Goal: Task Accomplishment & Management: Complete application form

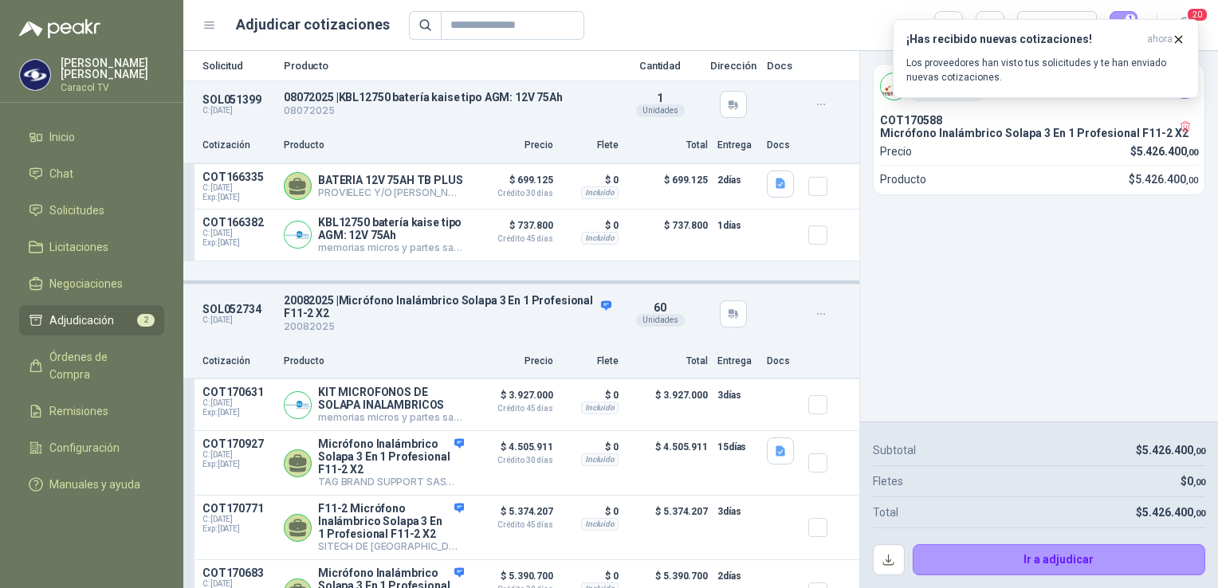
click at [454, 40] on header "Adjudicar cotizaciones Precio 1 20" at bounding box center [700, 25] width 1035 height 51
click at [458, 32] on input "text" at bounding box center [506, 25] width 112 height 27
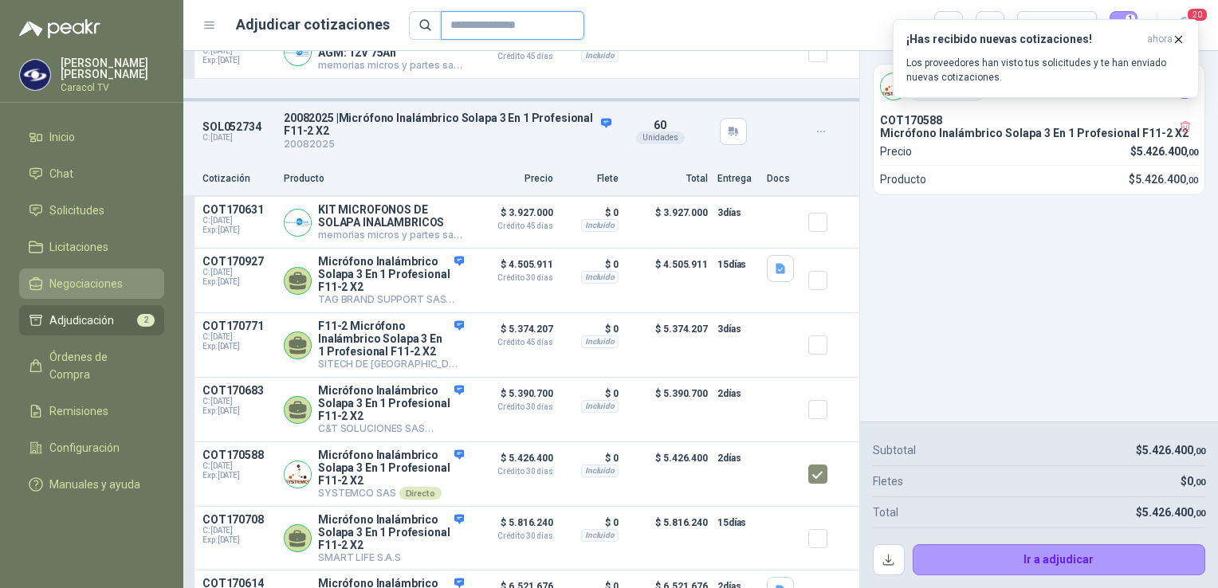
scroll to position [180, 0]
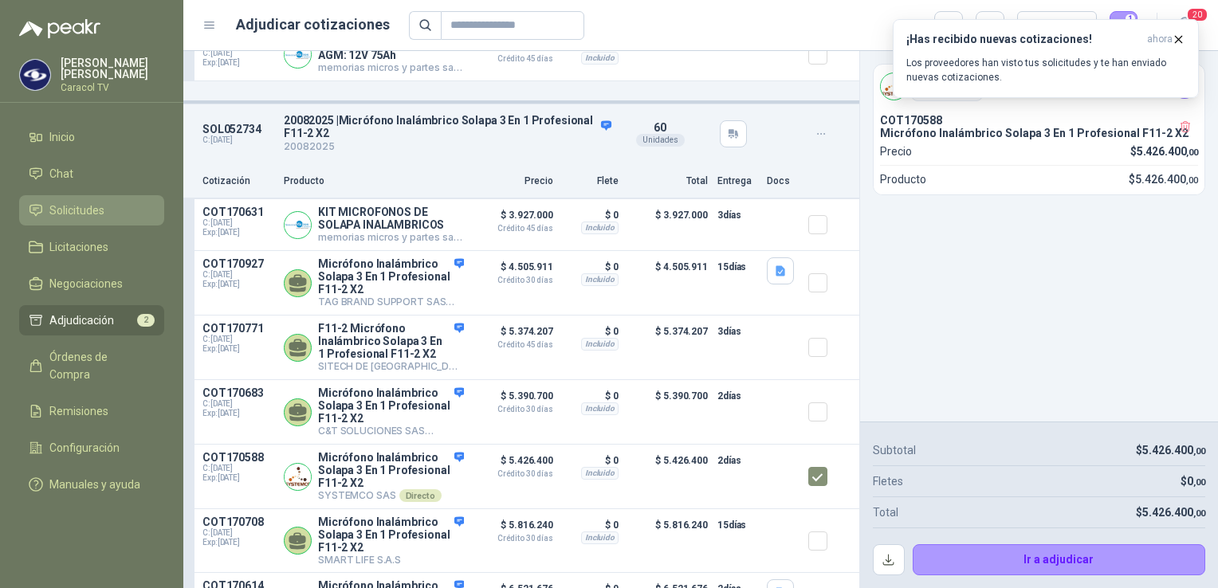
click at [92, 209] on span "Solicitudes" at bounding box center [76, 211] width 55 height 18
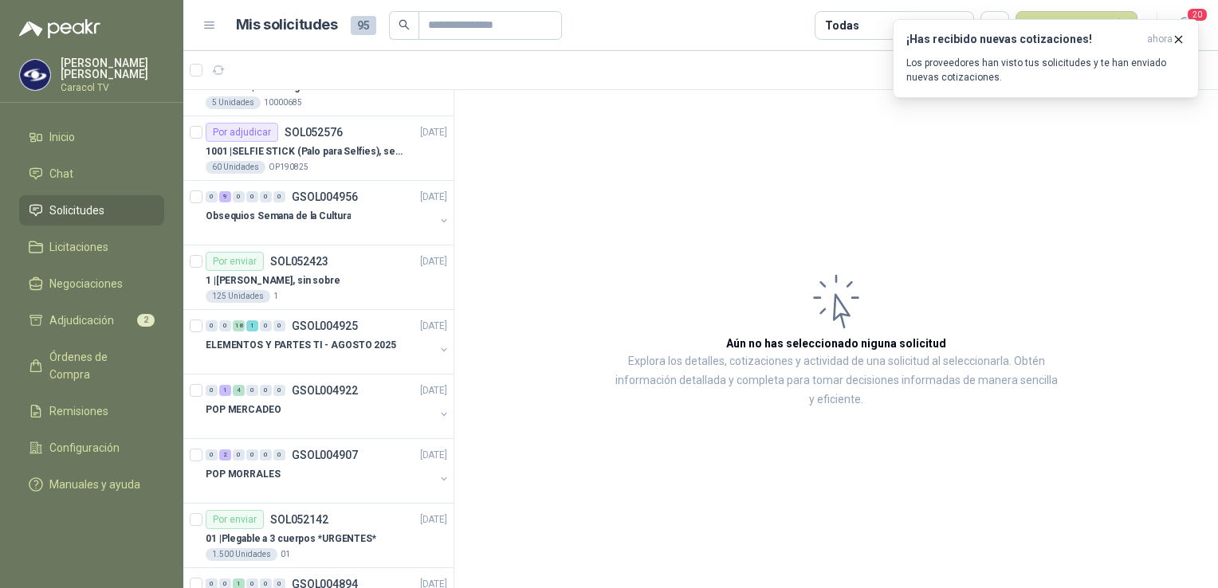
scroll to position [1036, 0]
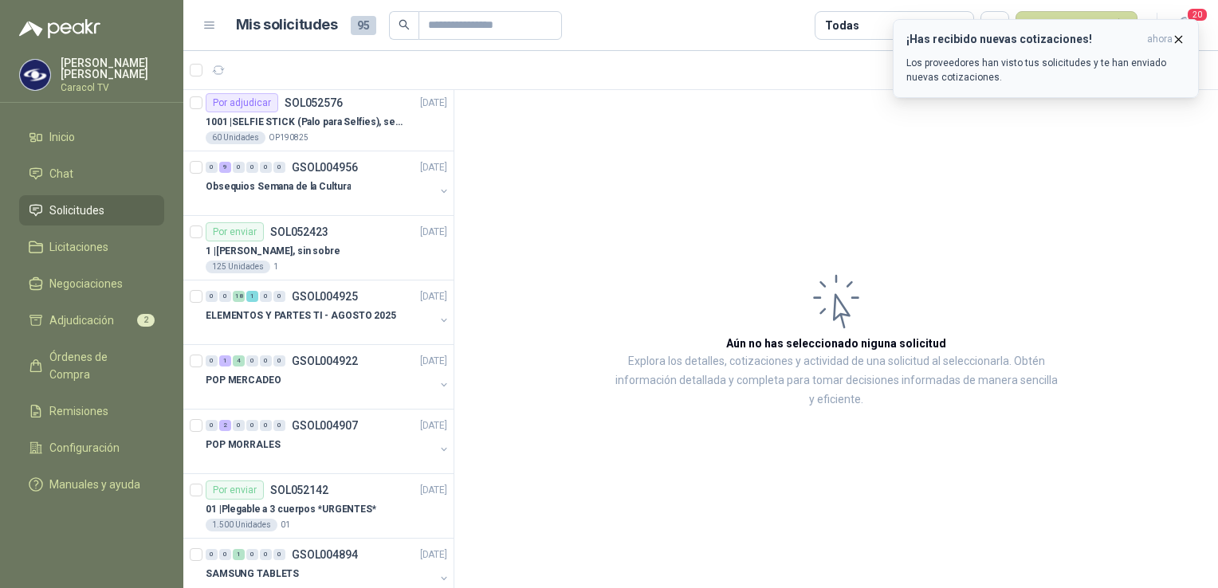
click at [1180, 36] on icon "button" at bounding box center [1179, 40] width 14 height 14
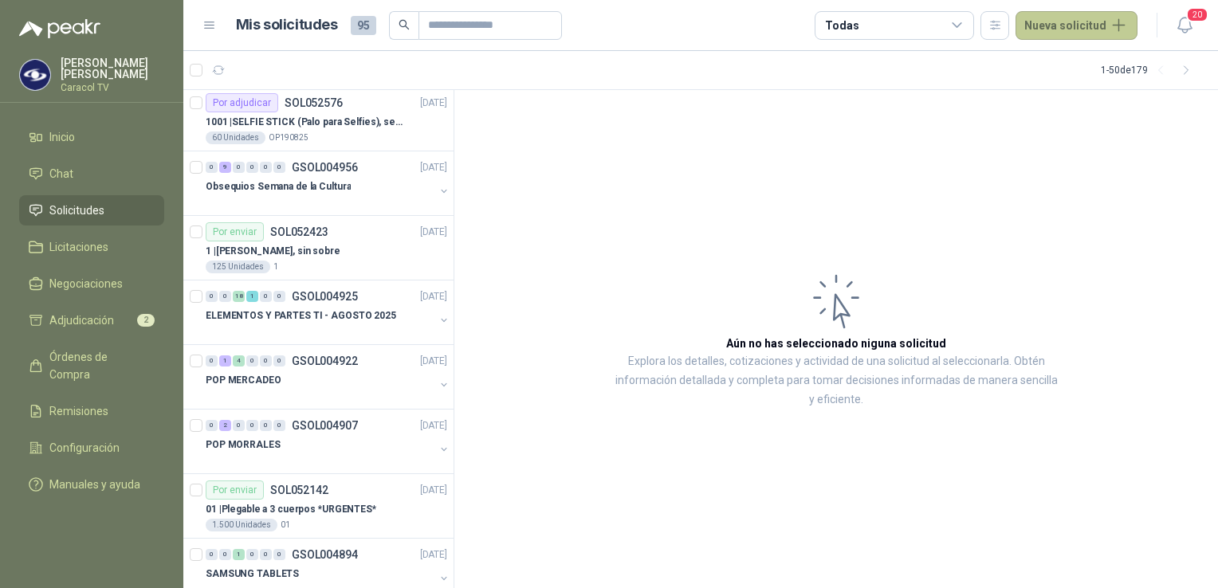
click at [1086, 23] on button "Nueva solicitud" at bounding box center [1077, 25] width 122 height 29
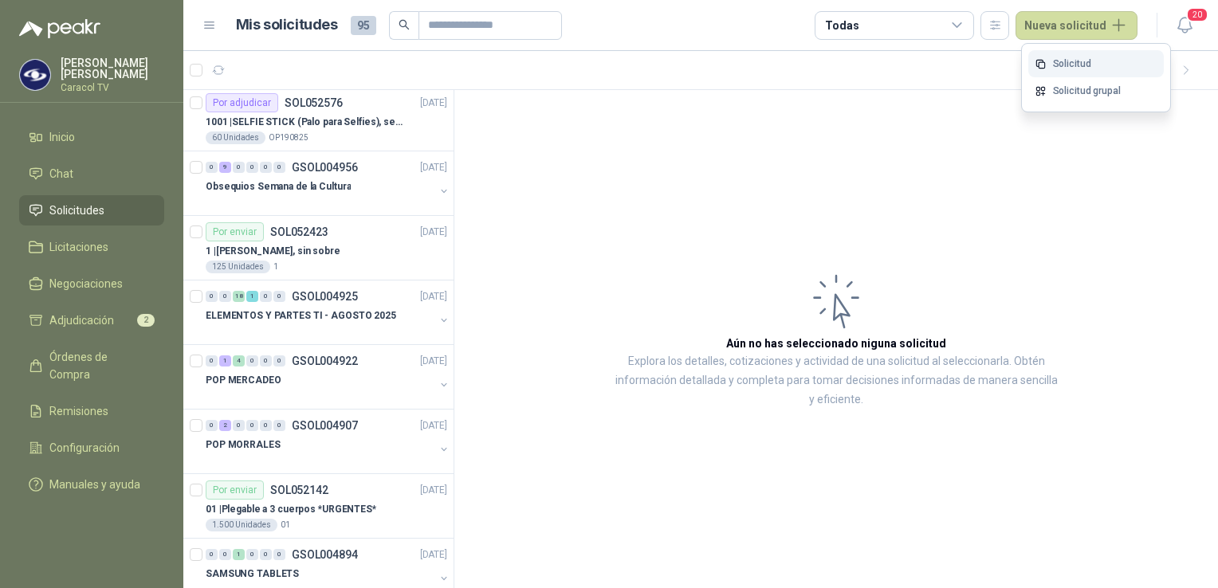
click at [1082, 65] on link "Solicitud" at bounding box center [1096, 64] width 136 height 28
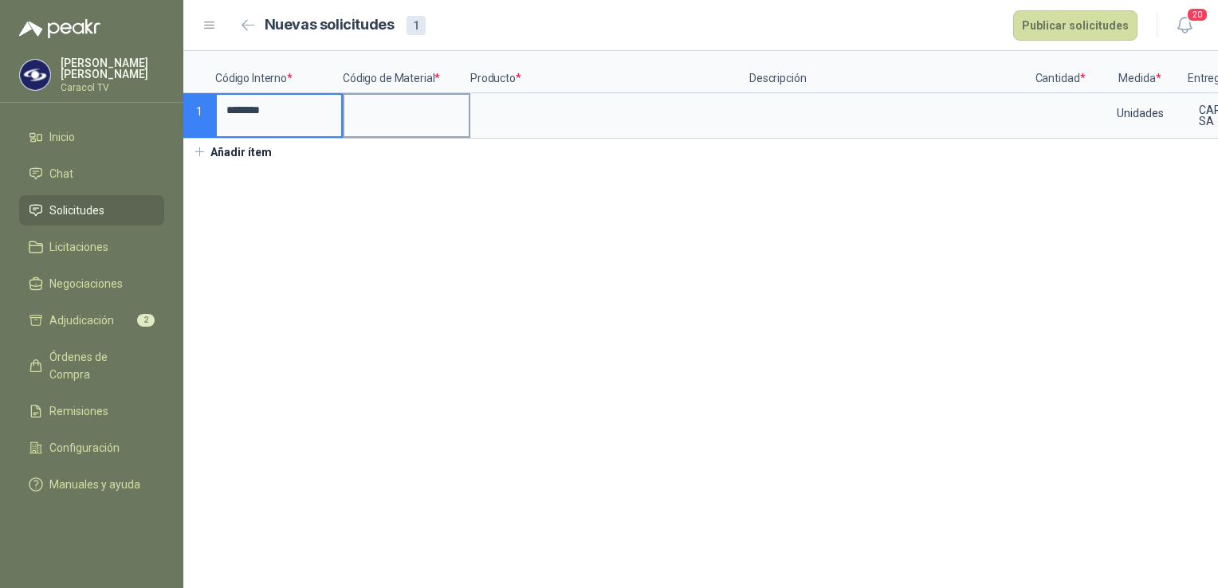
click at [427, 110] on input at bounding box center [406, 110] width 124 height 31
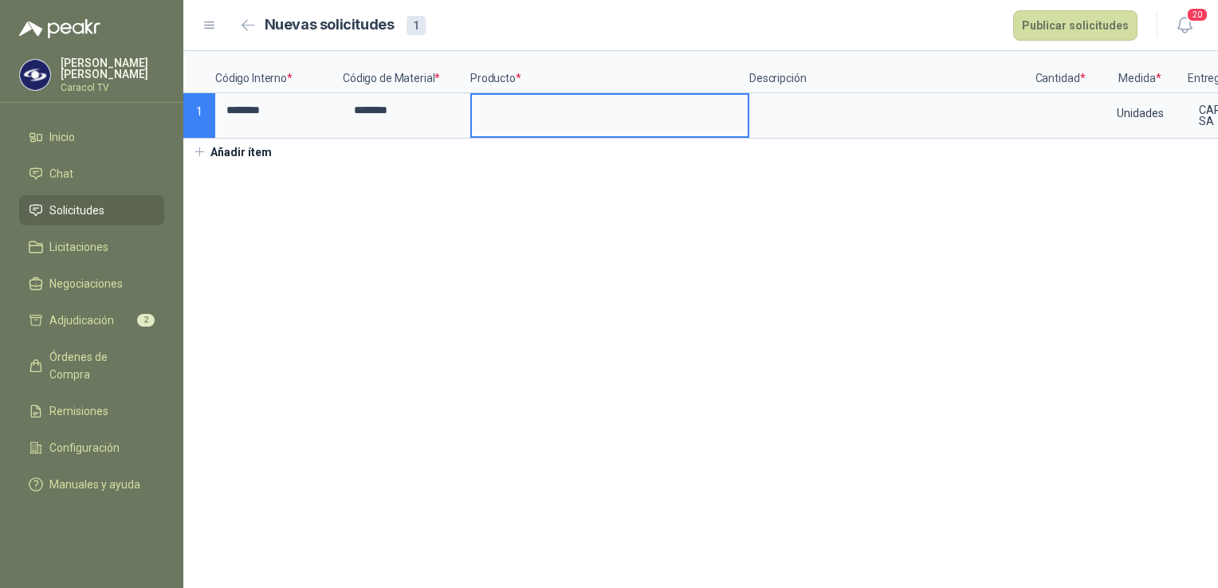
click at [560, 120] on input at bounding box center [610, 110] width 276 height 31
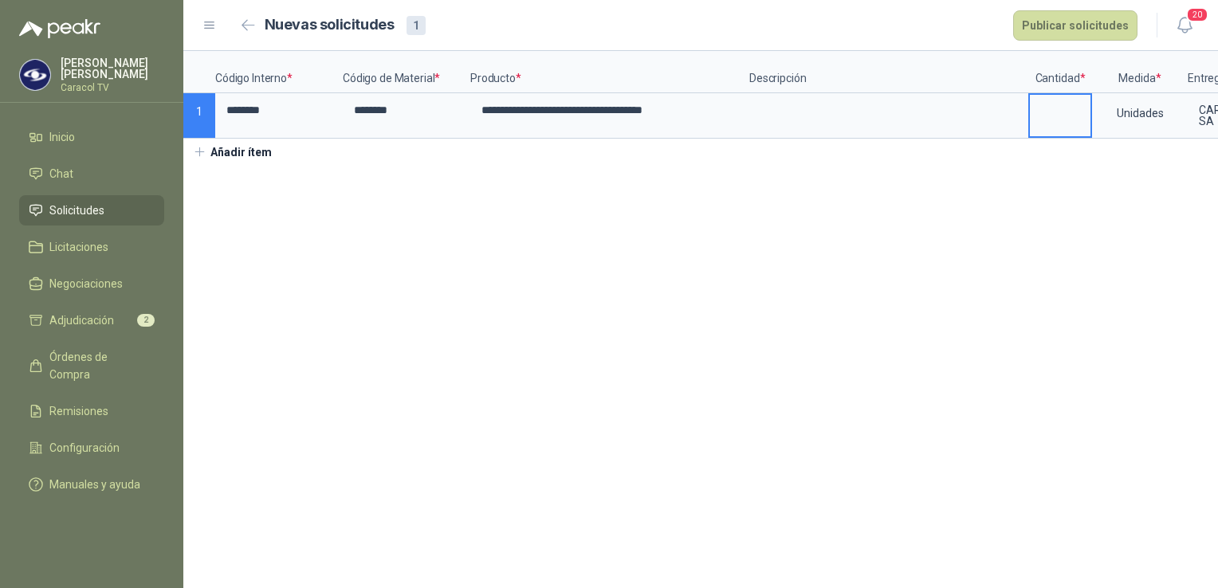
click at [1050, 106] on input at bounding box center [1060, 110] width 61 height 31
type input "*"
click at [1087, 29] on button "Publicar solicitudes" at bounding box center [1075, 25] width 124 height 30
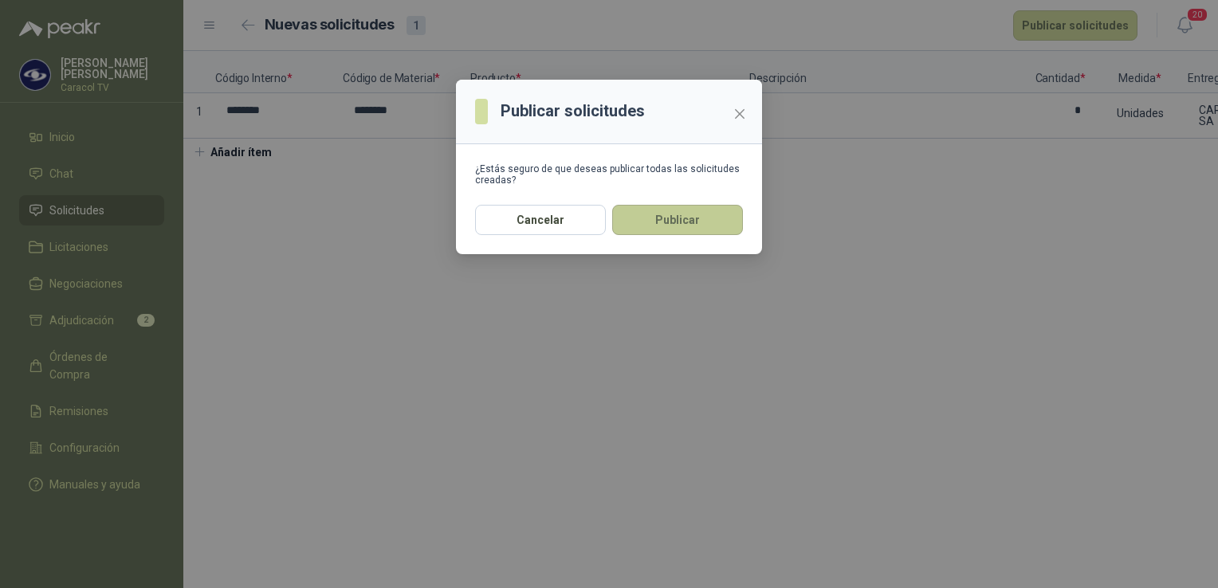
click at [711, 226] on button "Publicar" at bounding box center [677, 220] width 131 height 30
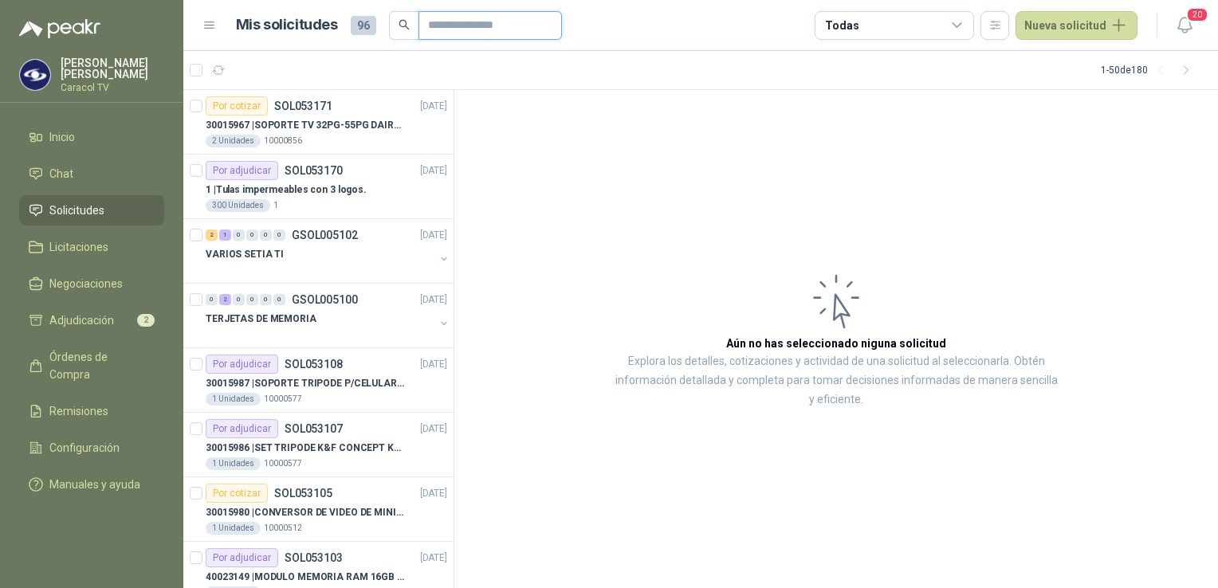
click at [461, 27] on input "text" at bounding box center [484, 25] width 112 height 27
type input "*******"
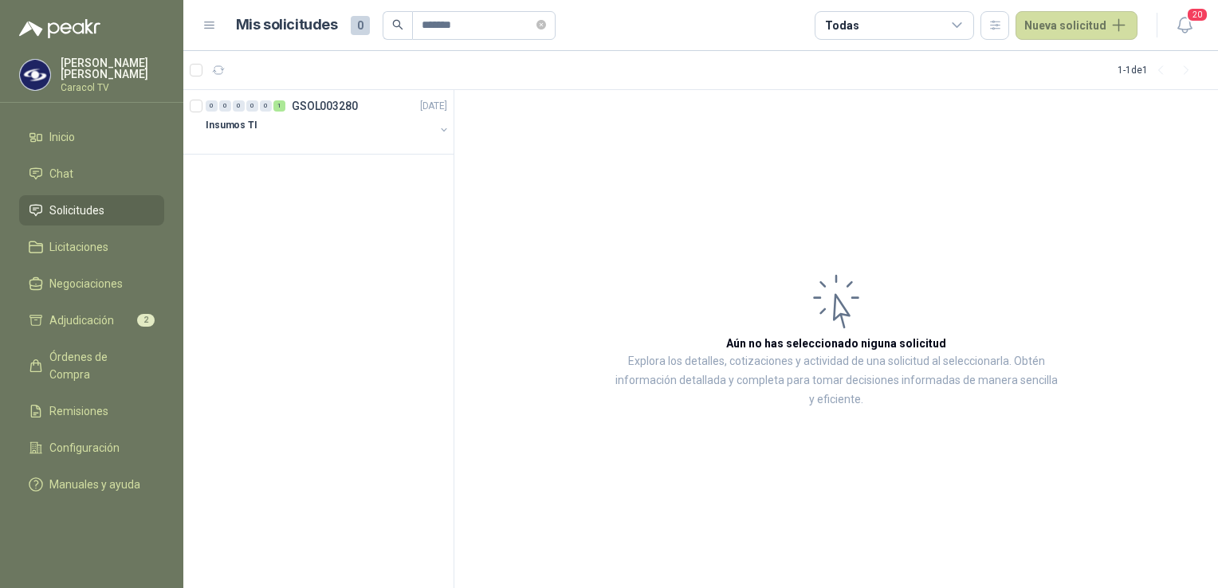
click at [258, 31] on h1 "Mis solicitudes" at bounding box center [287, 25] width 102 height 23
click at [59, 134] on span "Inicio" at bounding box center [62, 137] width 26 height 18
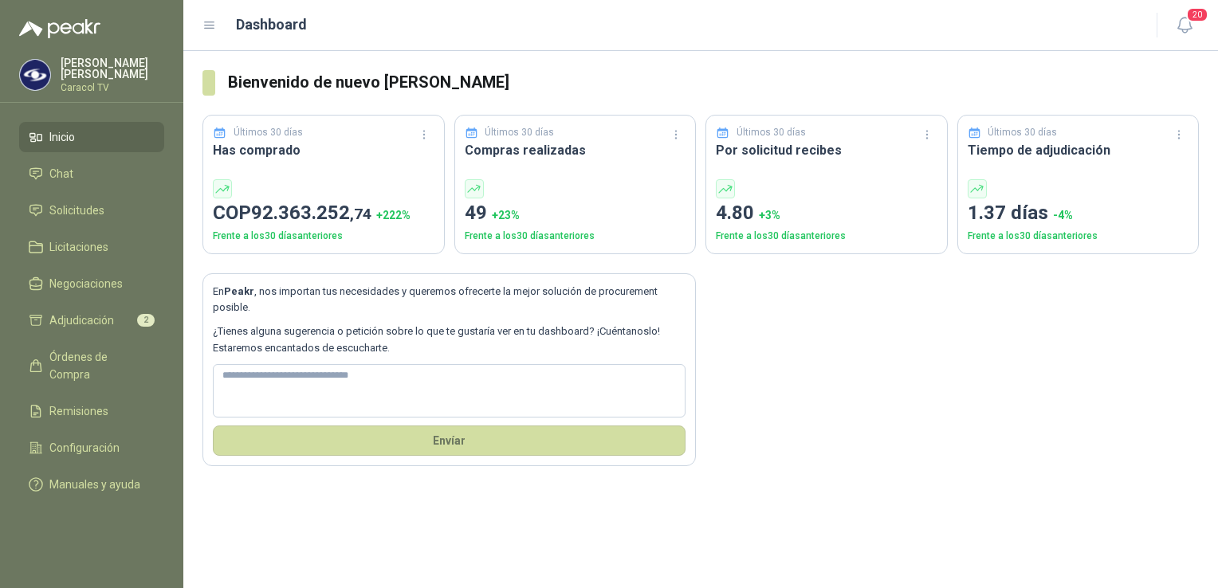
click at [77, 72] on p "[PERSON_NAME]" at bounding box center [113, 68] width 104 height 22
click at [1032, 360] on div "En Peakr , nos importan tus necesidades y queremos ofrecerte la mejor solución …" at bounding box center [701, 360] width 997 height 212
click at [73, 83] on p "Caracol TV" at bounding box center [113, 88] width 104 height 10
click at [75, 321] on span "Adjudicación" at bounding box center [81, 321] width 65 height 18
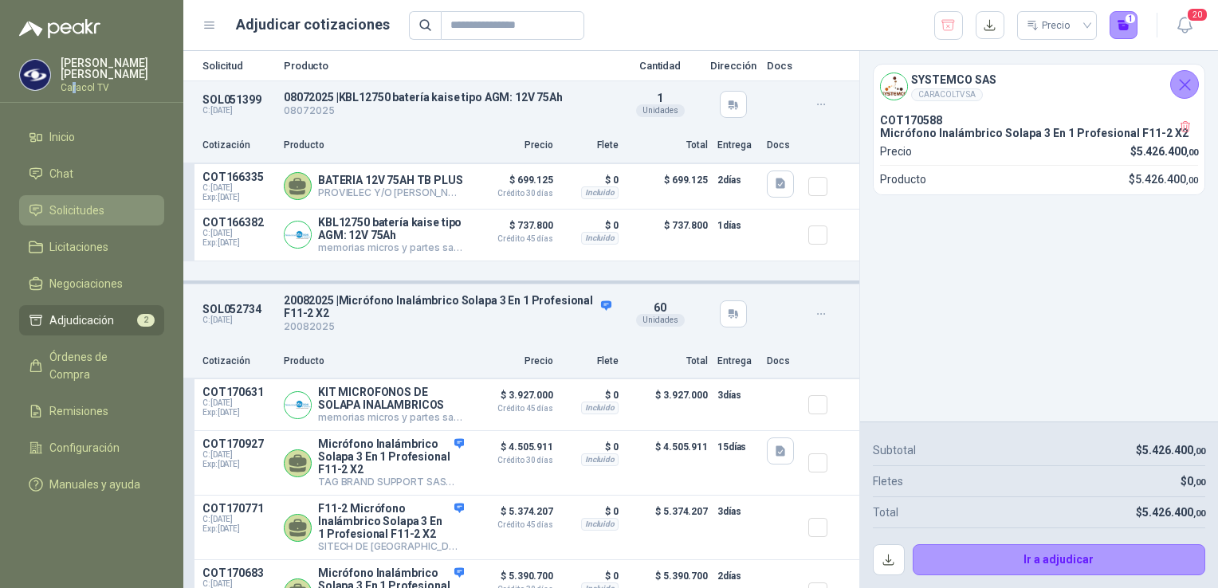
click at [107, 210] on li "Solicitudes" at bounding box center [92, 211] width 126 height 18
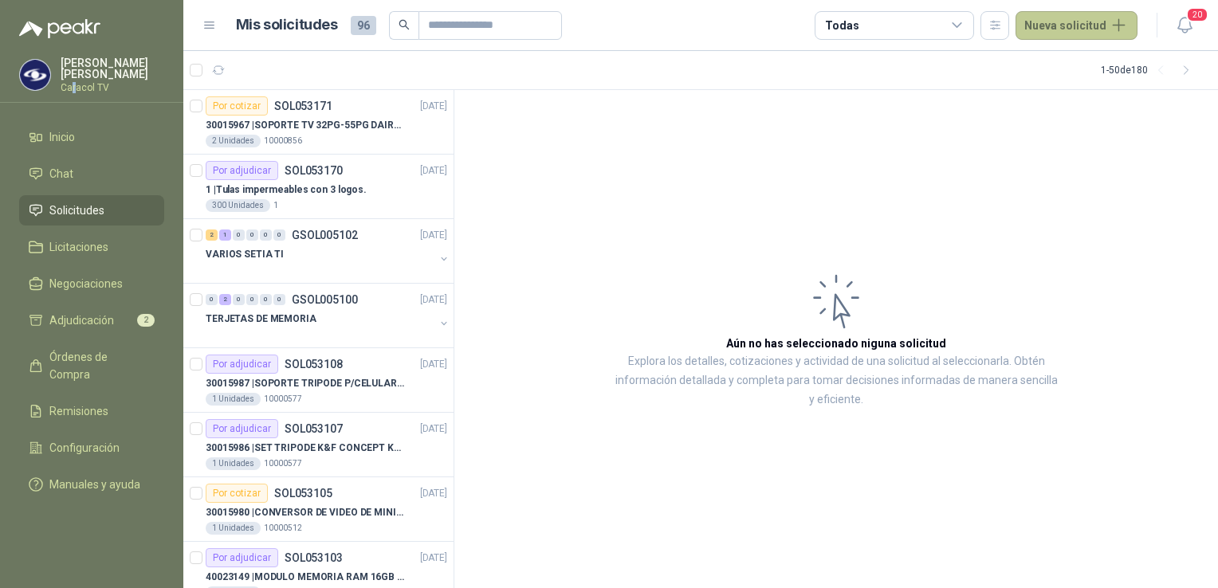
click at [1091, 28] on button "Nueva solicitud" at bounding box center [1077, 25] width 122 height 29
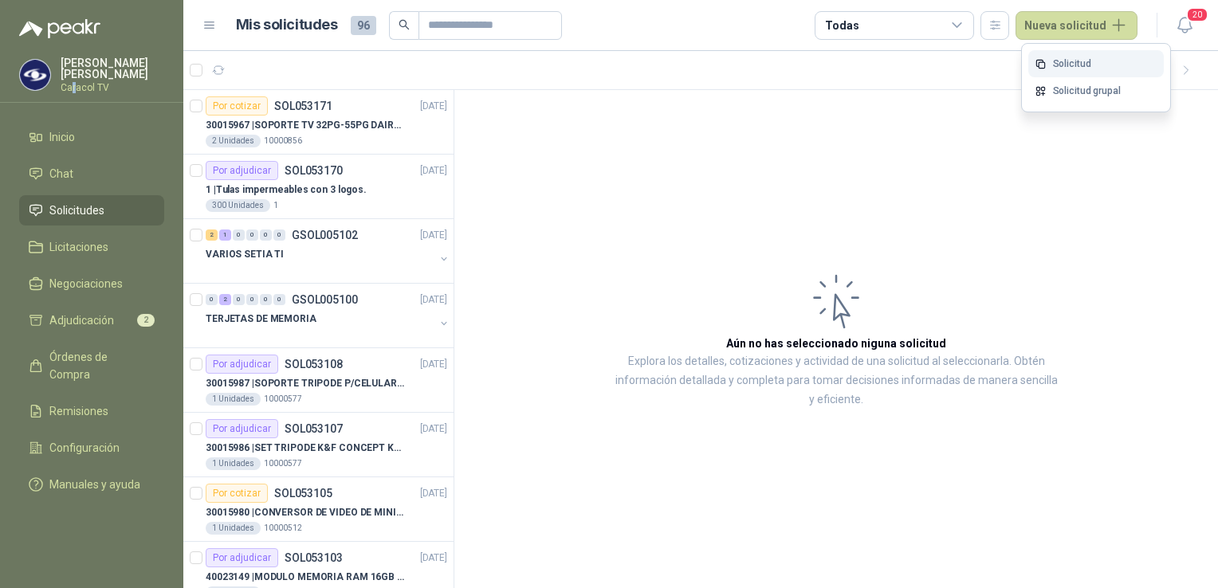
click at [1093, 61] on link "Solicitud" at bounding box center [1096, 64] width 136 height 28
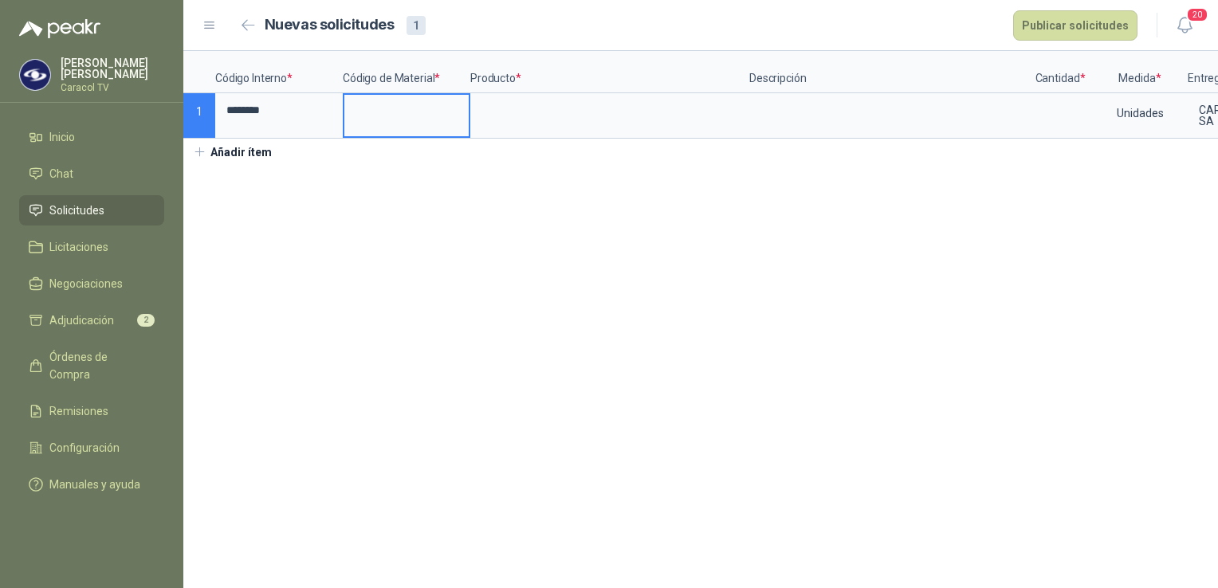
click at [383, 109] on input at bounding box center [406, 110] width 124 height 31
click at [509, 123] on input at bounding box center [610, 110] width 276 height 31
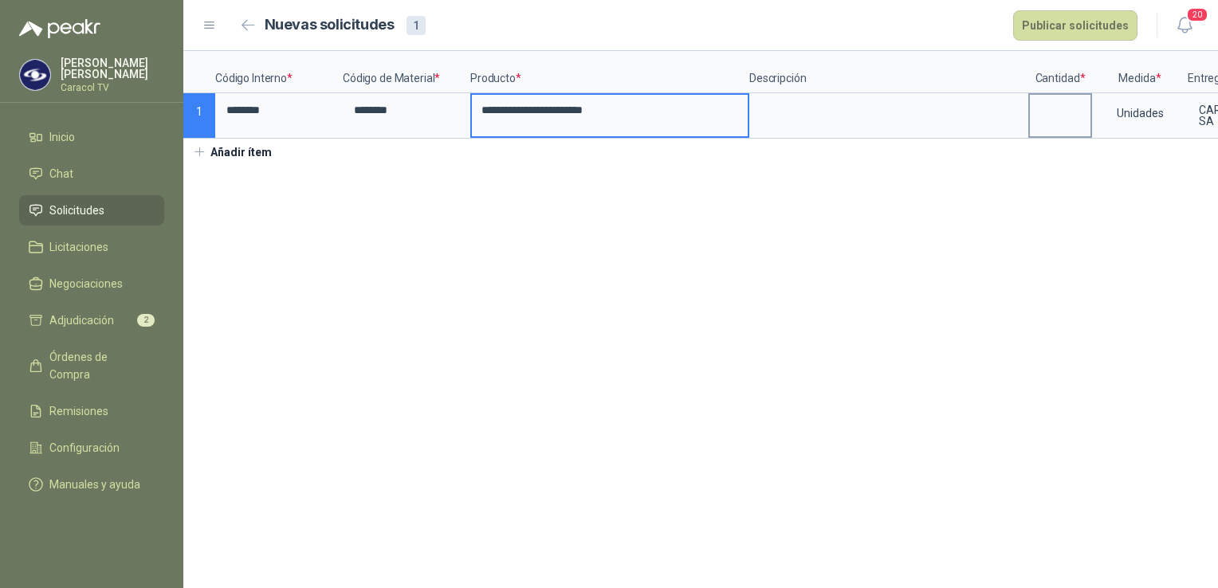
click at [1049, 120] on input at bounding box center [1060, 110] width 61 height 31
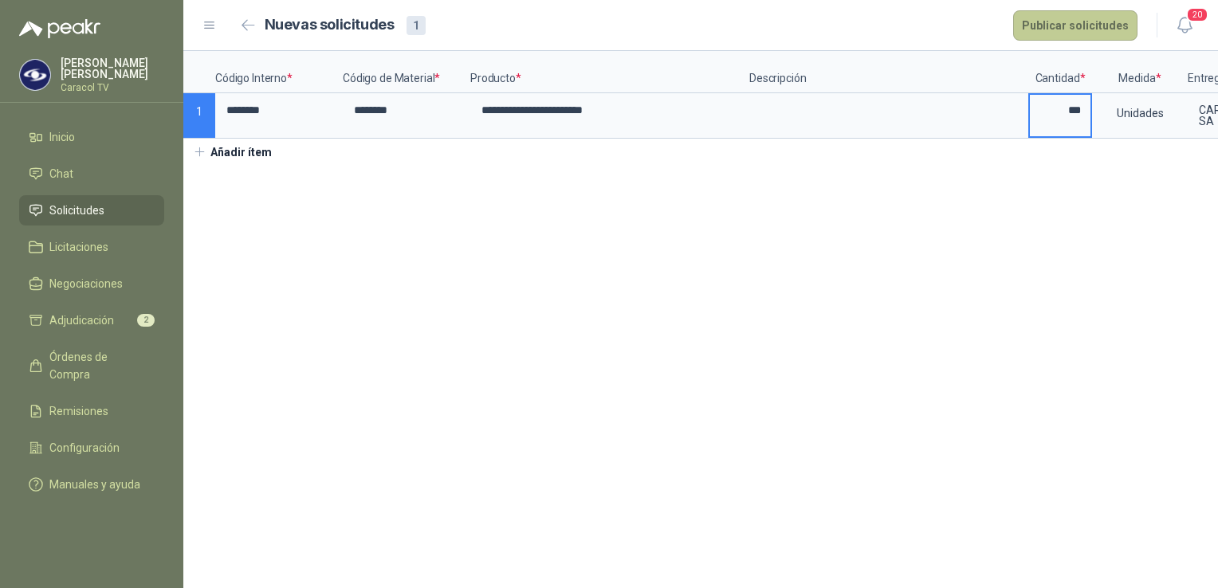
type input "***"
click at [1102, 21] on button "Publicar solicitudes" at bounding box center [1075, 25] width 124 height 30
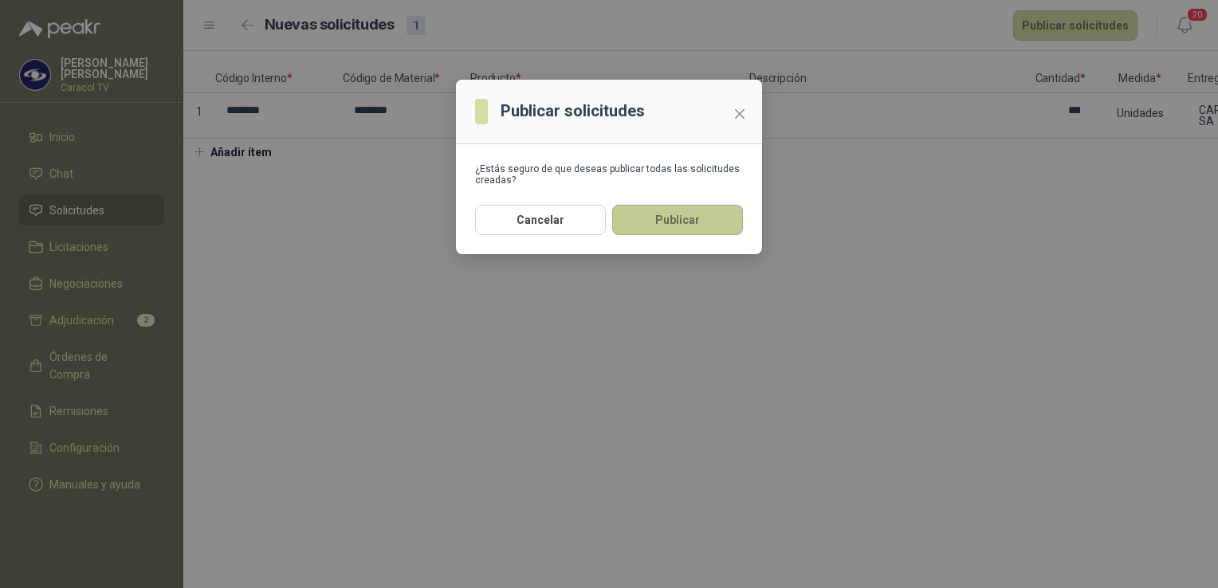
click at [700, 222] on button "Publicar" at bounding box center [677, 220] width 131 height 30
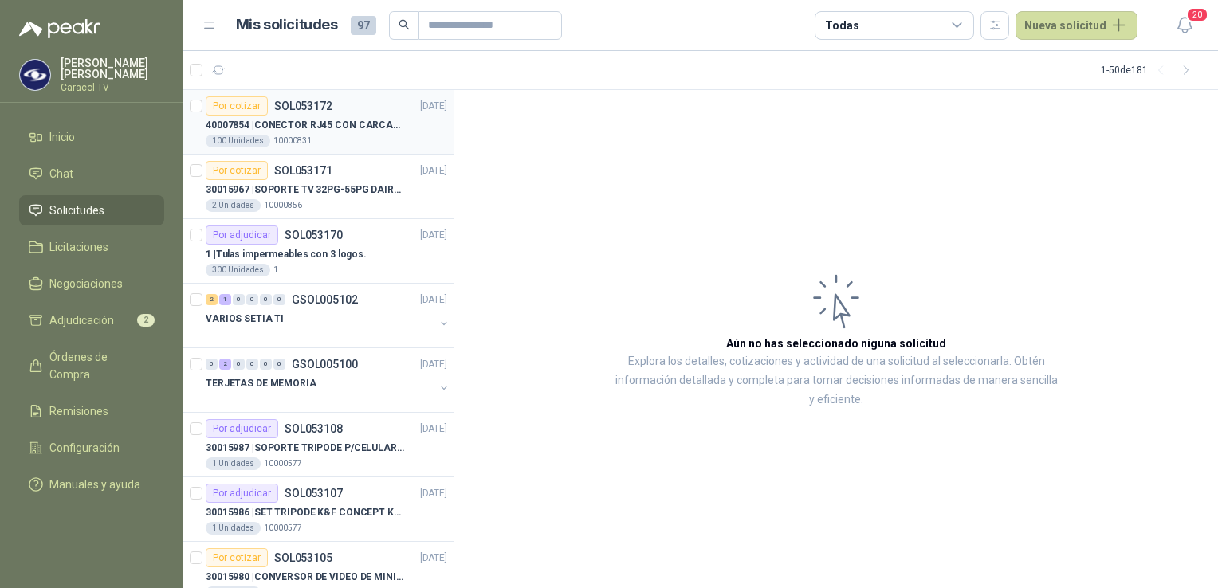
click at [364, 124] on p "40007854 | CONECTOR RJ45 CON CARCASA" at bounding box center [305, 125] width 199 height 15
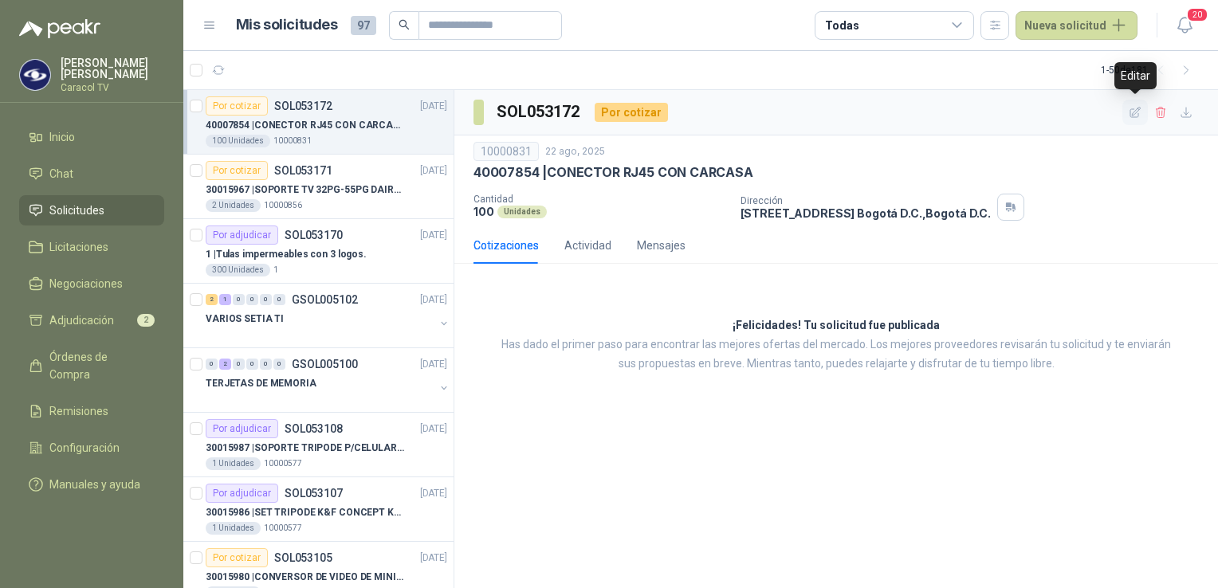
click at [1137, 108] on icon "button" at bounding box center [1136, 112] width 10 height 10
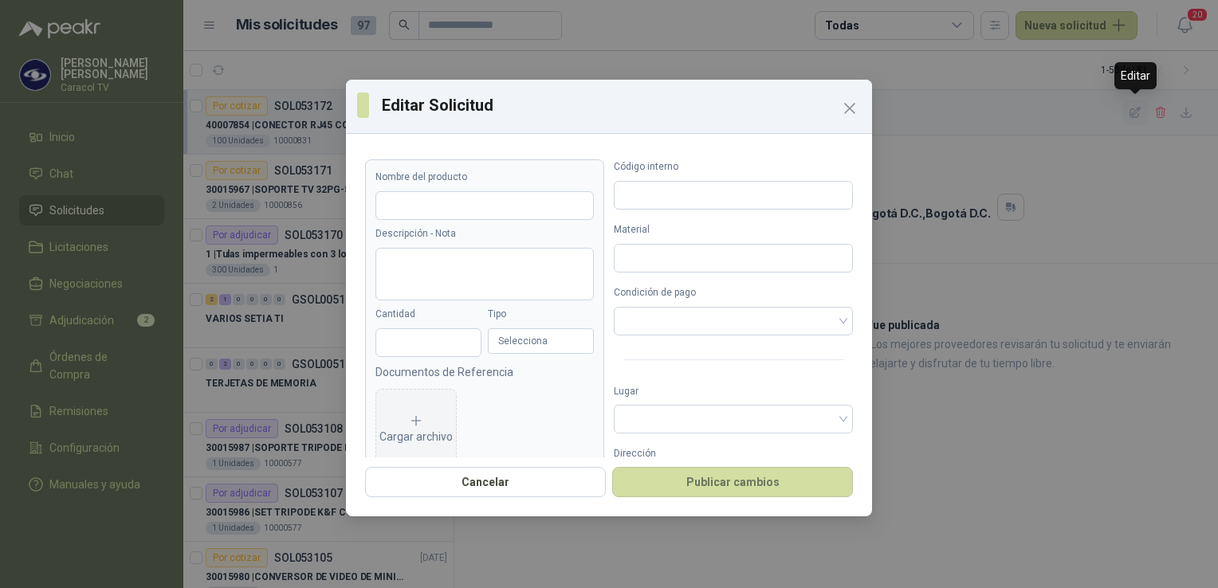
type input "**********"
type input "***"
type input "********"
click at [557, 209] on input "**********" at bounding box center [485, 205] width 218 height 29
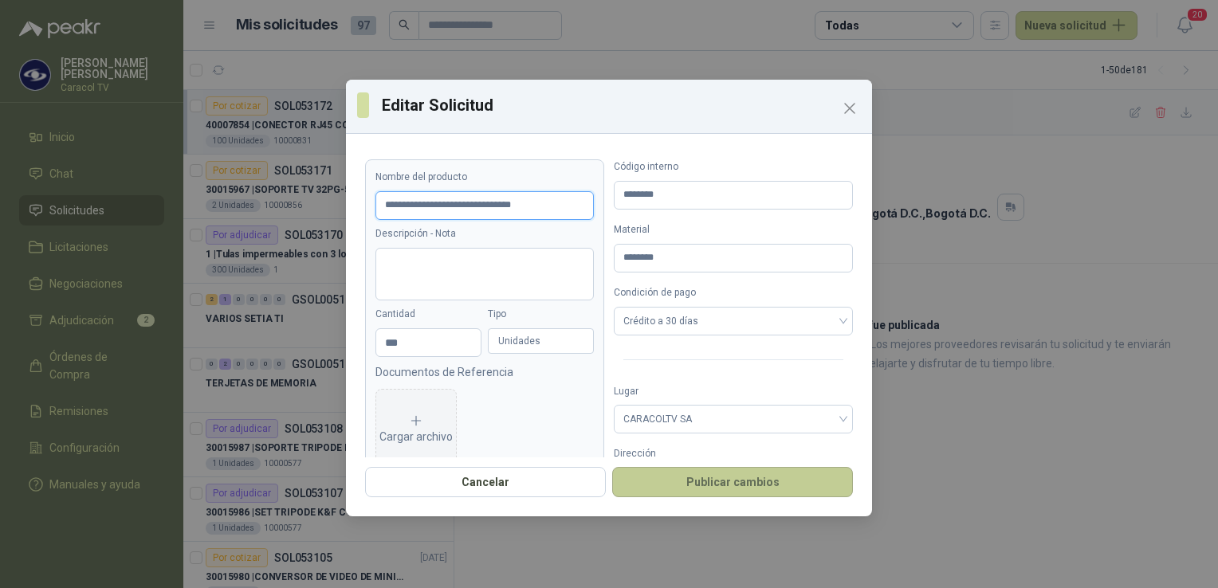
type input "**********"
click at [720, 486] on button "Publicar cambios" at bounding box center [732, 482] width 241 height 30
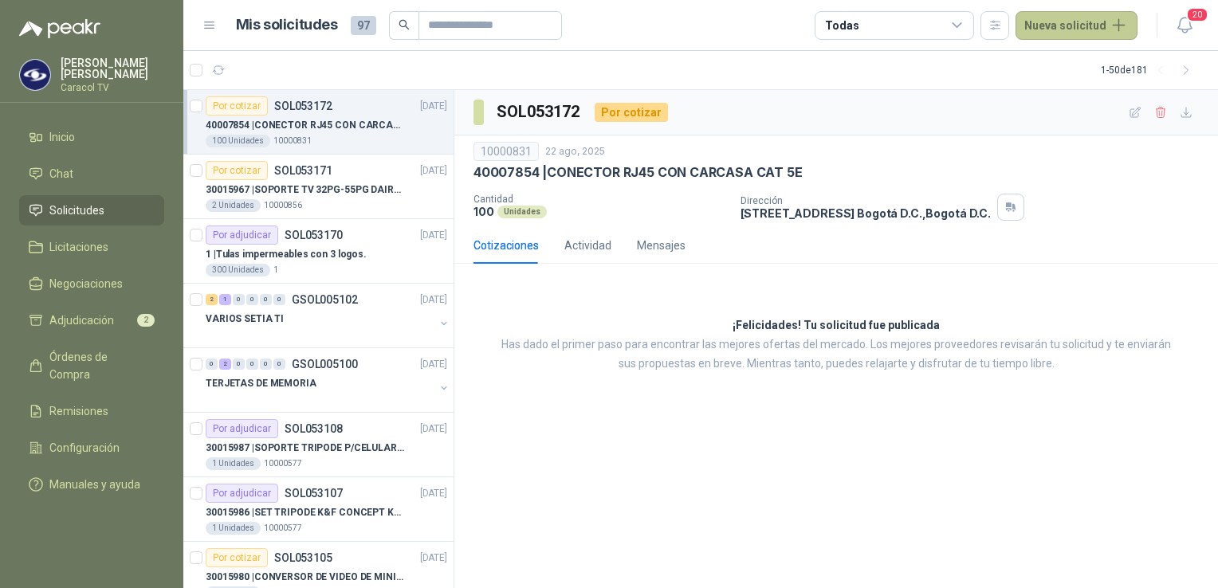
click at [1036, 29] on button "Nueva solicitud" at bounding box center [1077, 25] width 122 height 29
click at [1056, 62] on link "Solicitud" at bounding box center [1096, 64] width 136 height 28
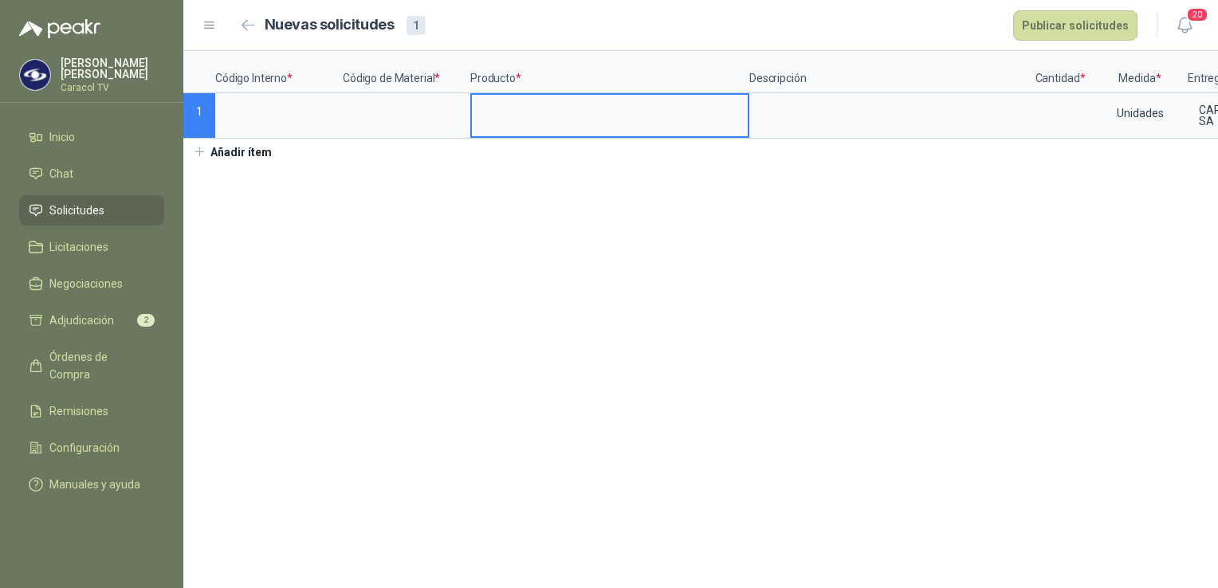
click at [486, 124] on input at bounding box center [610, 110] width 276 height 31
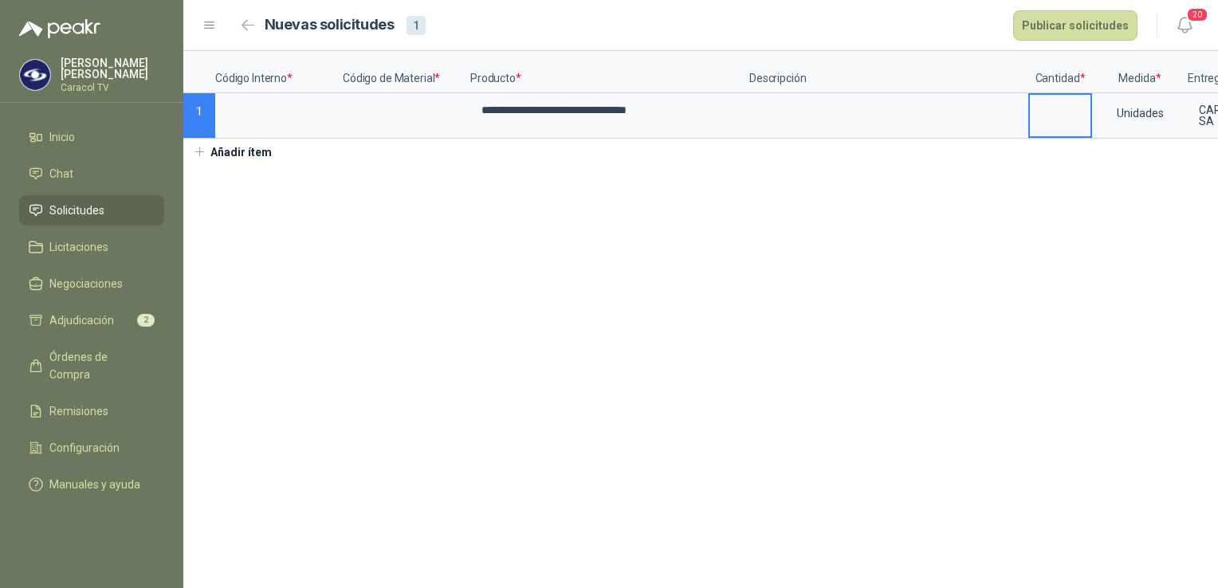
click at [1062, 125] on input at bounding box center [1060, 110] width 61 height 31
type input "**"
click at [278, 116] on input at bounding box center [279, 110] width 124 height 31
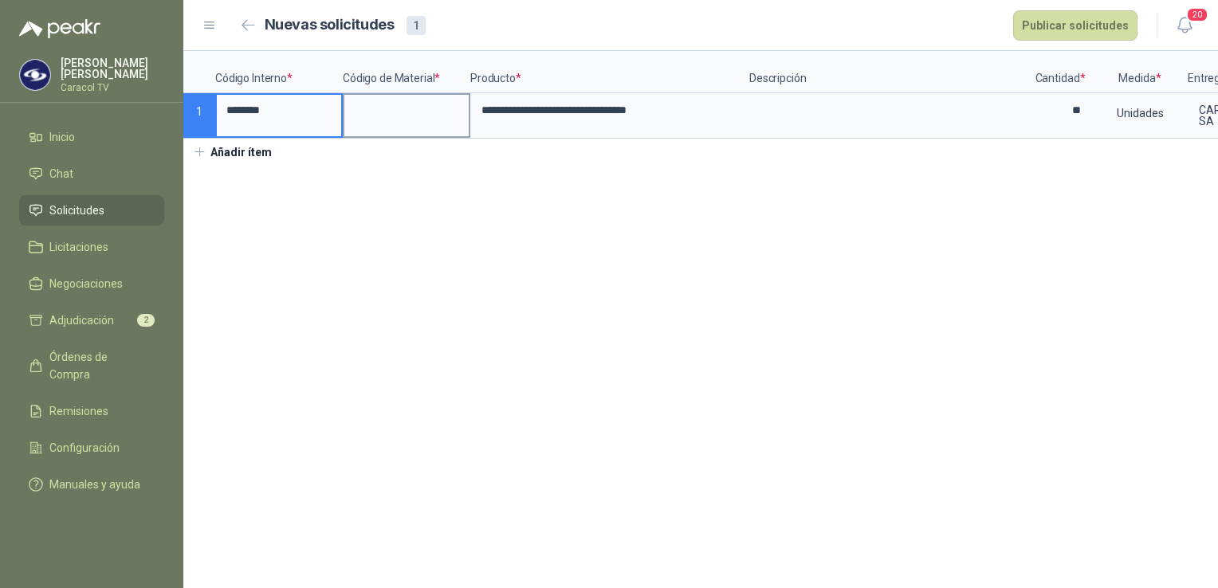
click at [419, 123] on input at bounding box center [406, 110] width 124 height 31
click at [1052, 37] on button "Publicar solicitudes" at bounding box center [1075, 25] width 124 height 30
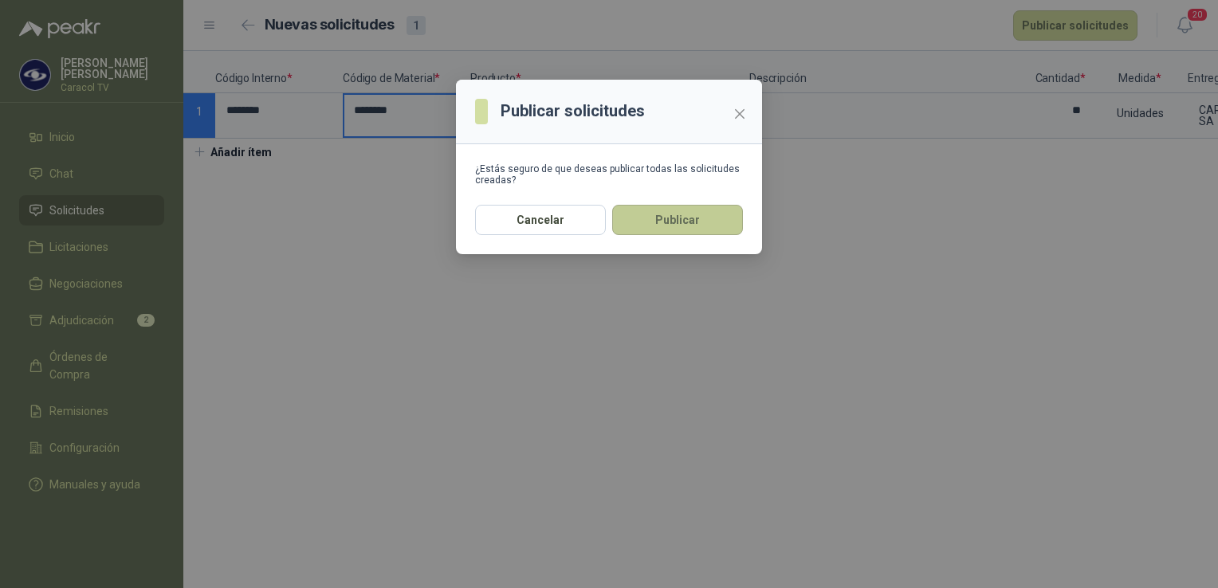
click at [703, 234] on button "Publicar" at bounding box center [677, 220] width 131 height 30
